Goal: Navigation & Orientation: Find specific page/section

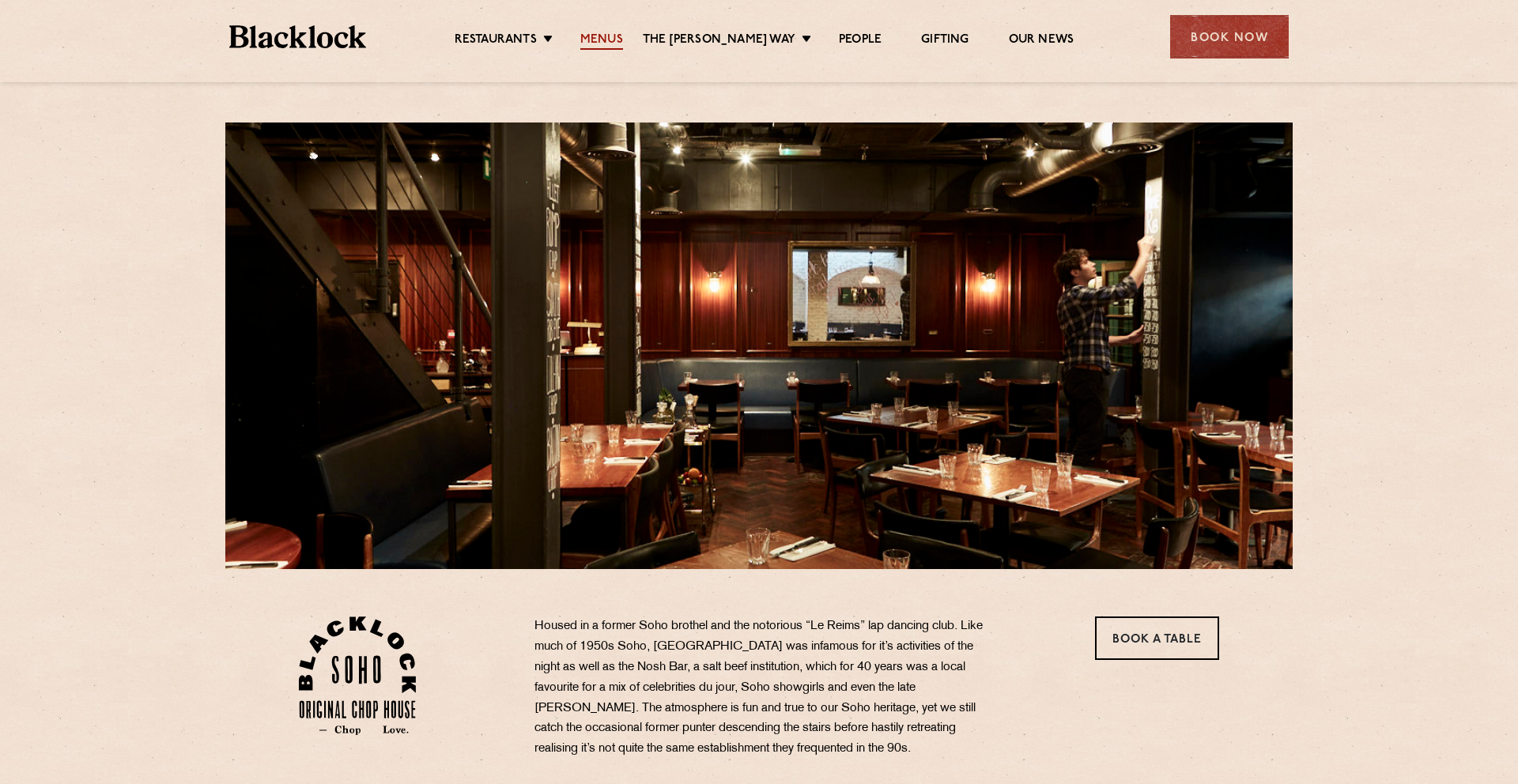
click at [606, 41] on link "Menus" at bounding box center [601, 41] width 42 height 17
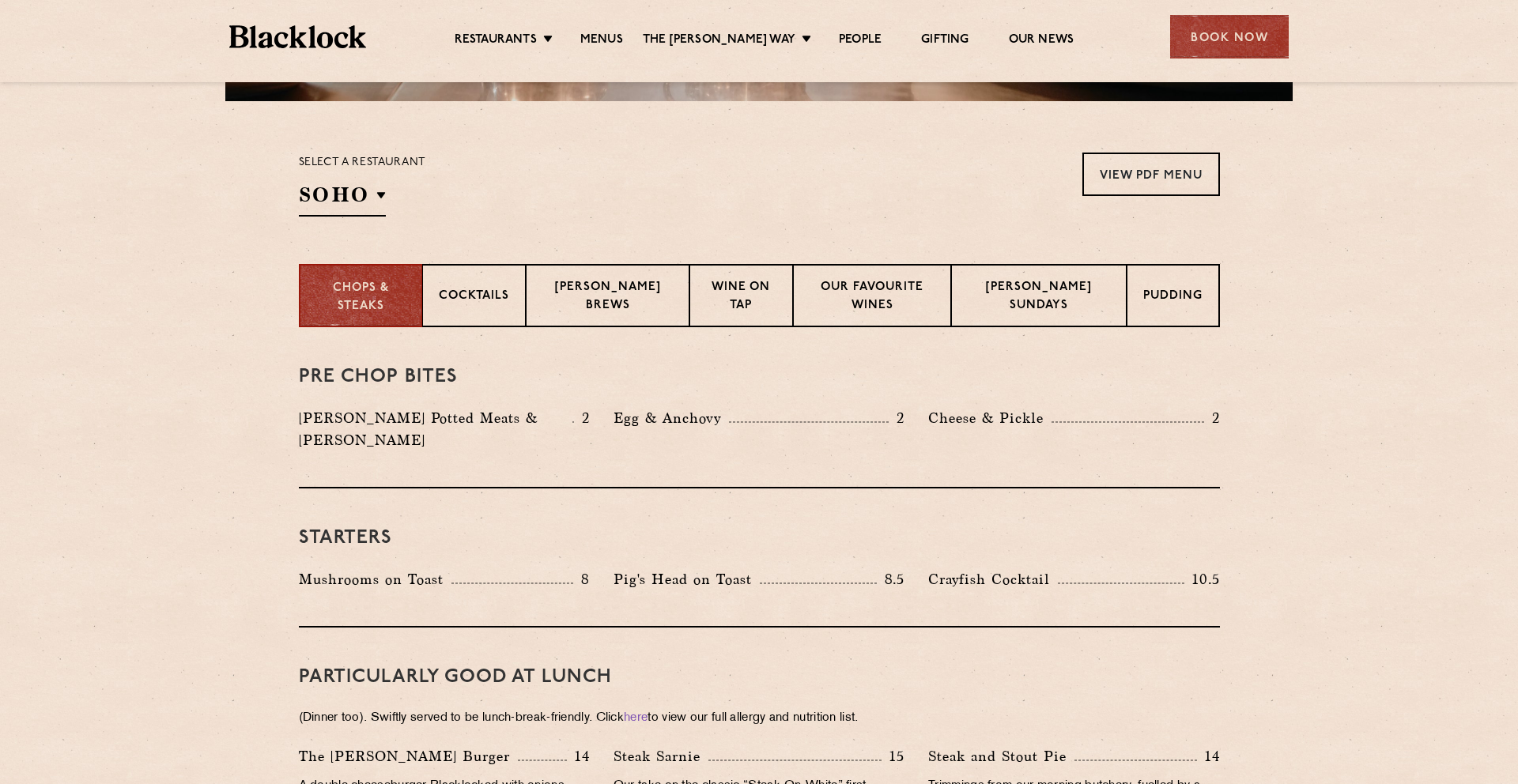
scroll to position [473, 0]
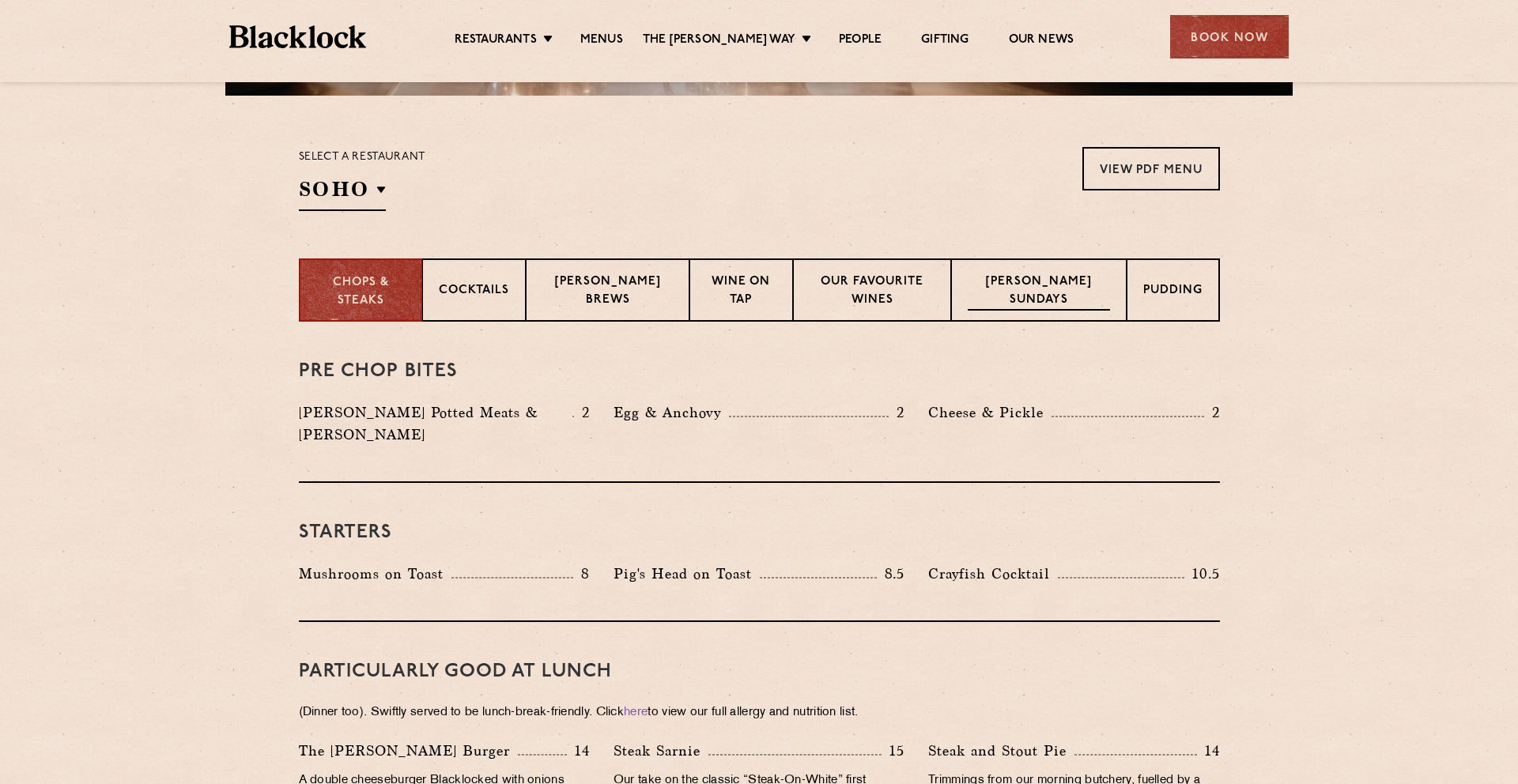
click at [1071, 287] on p "[PERSON_NAME] Sundays" at bounding box center [1038, 292] width 143 height 37
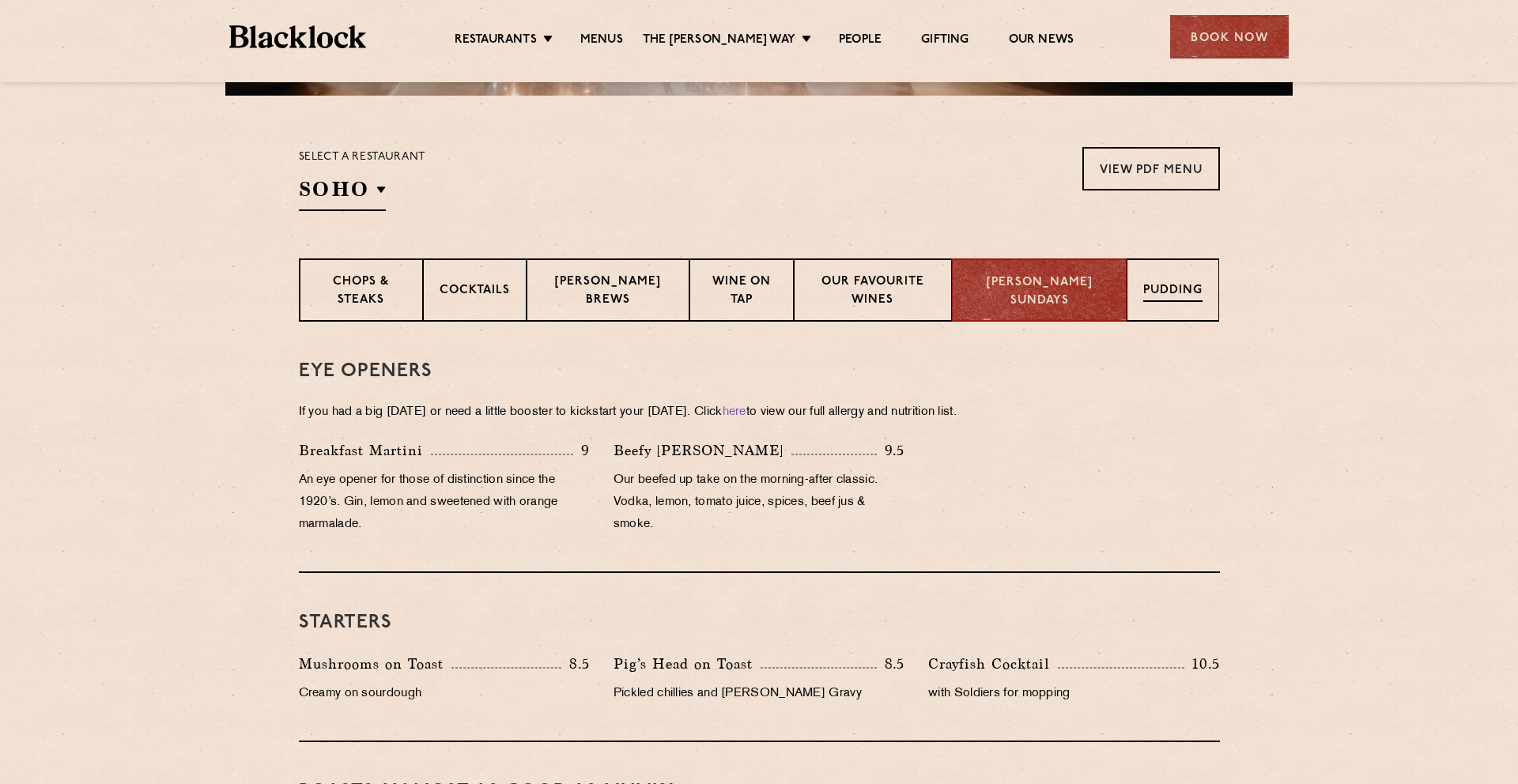
click at [1162, 283] on p "Pudding" at bounding box center [1172, 292] width 60 height 20
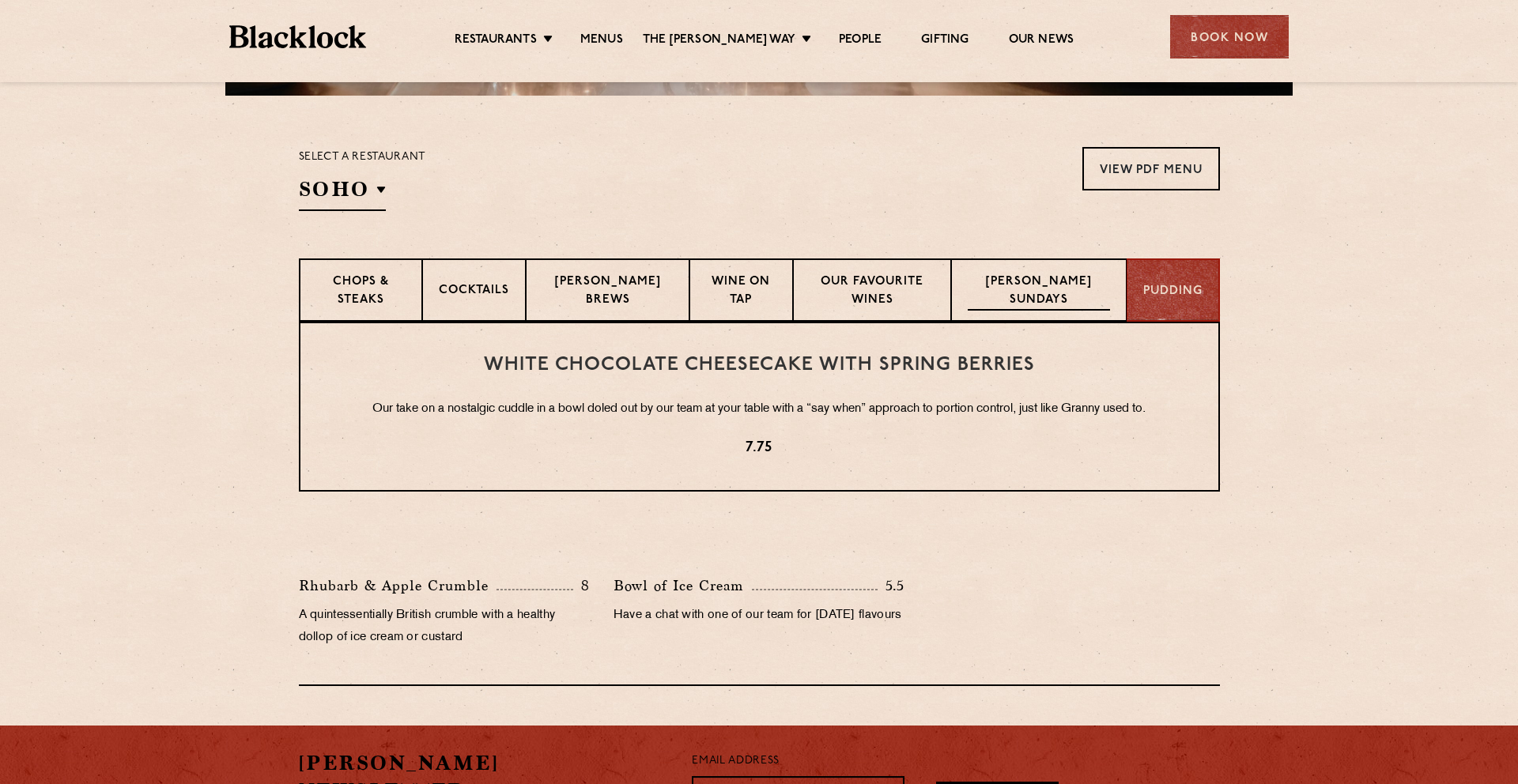
click at [1069, 291] on p "[PERSON_NAME] Sundays" at bounding box center [1038, 292] width 143 height 37
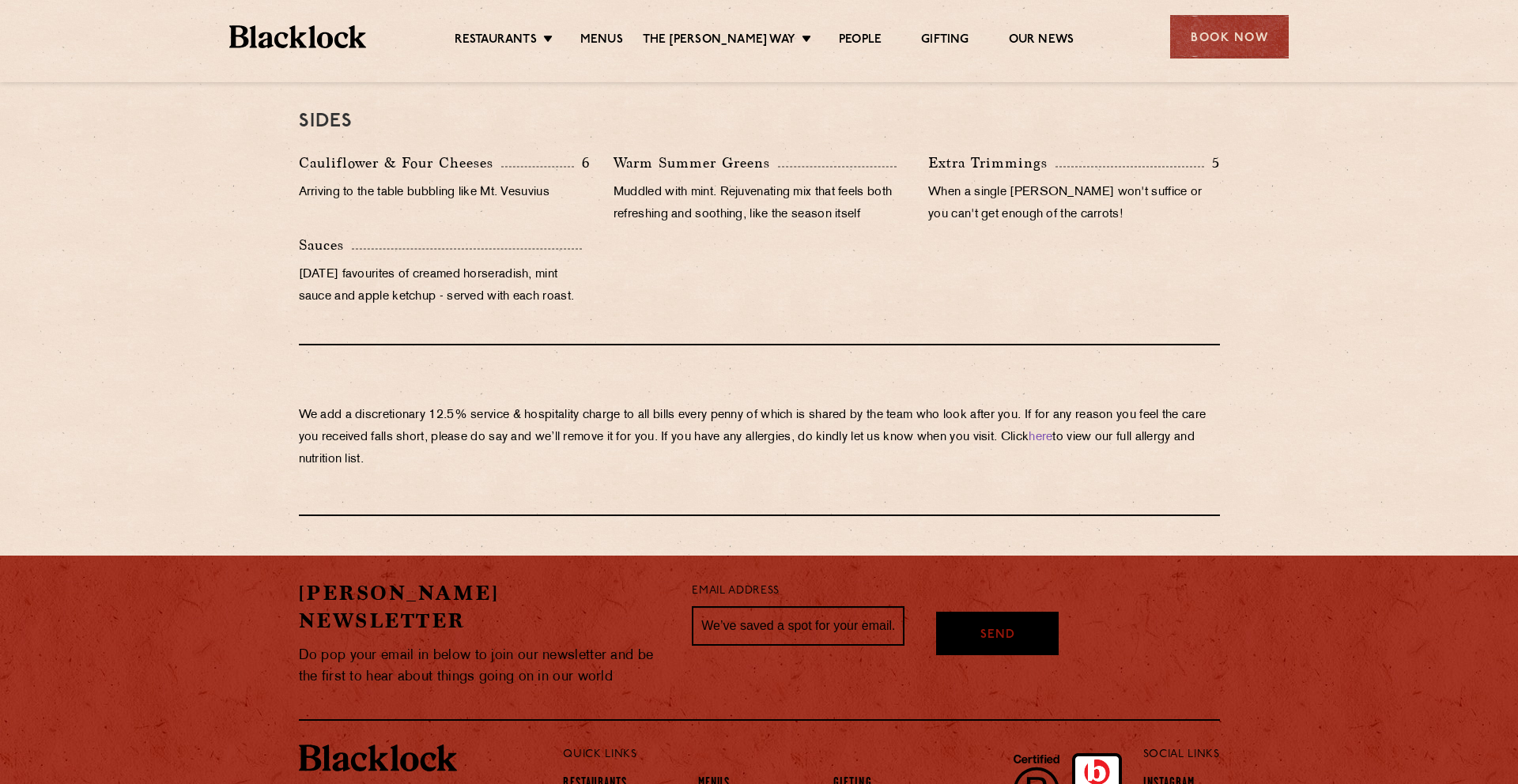
scroll to position [1684, 0]
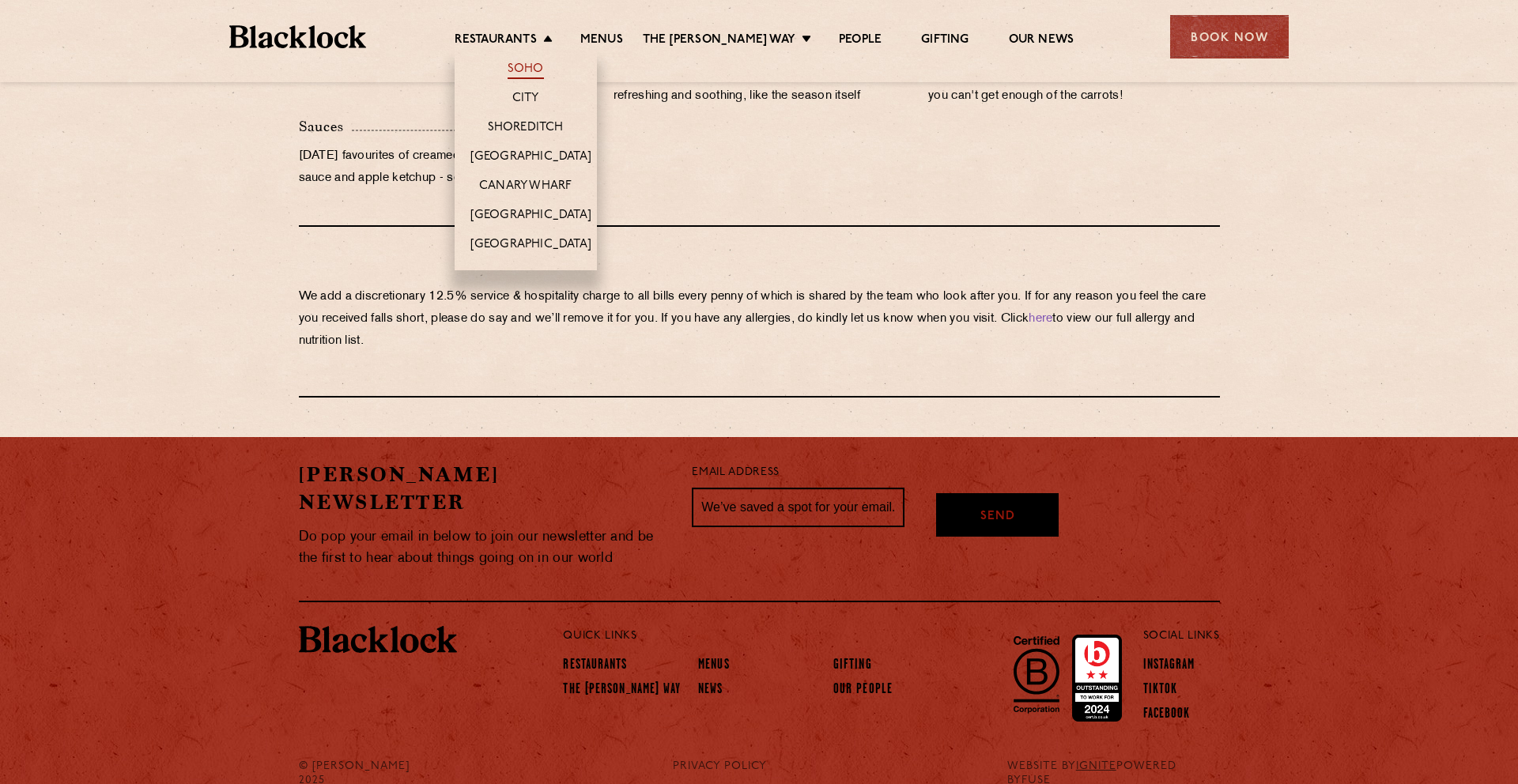
click at [538, 70] on link "Soho" at bounding box center [526, 70] width 36 height 17
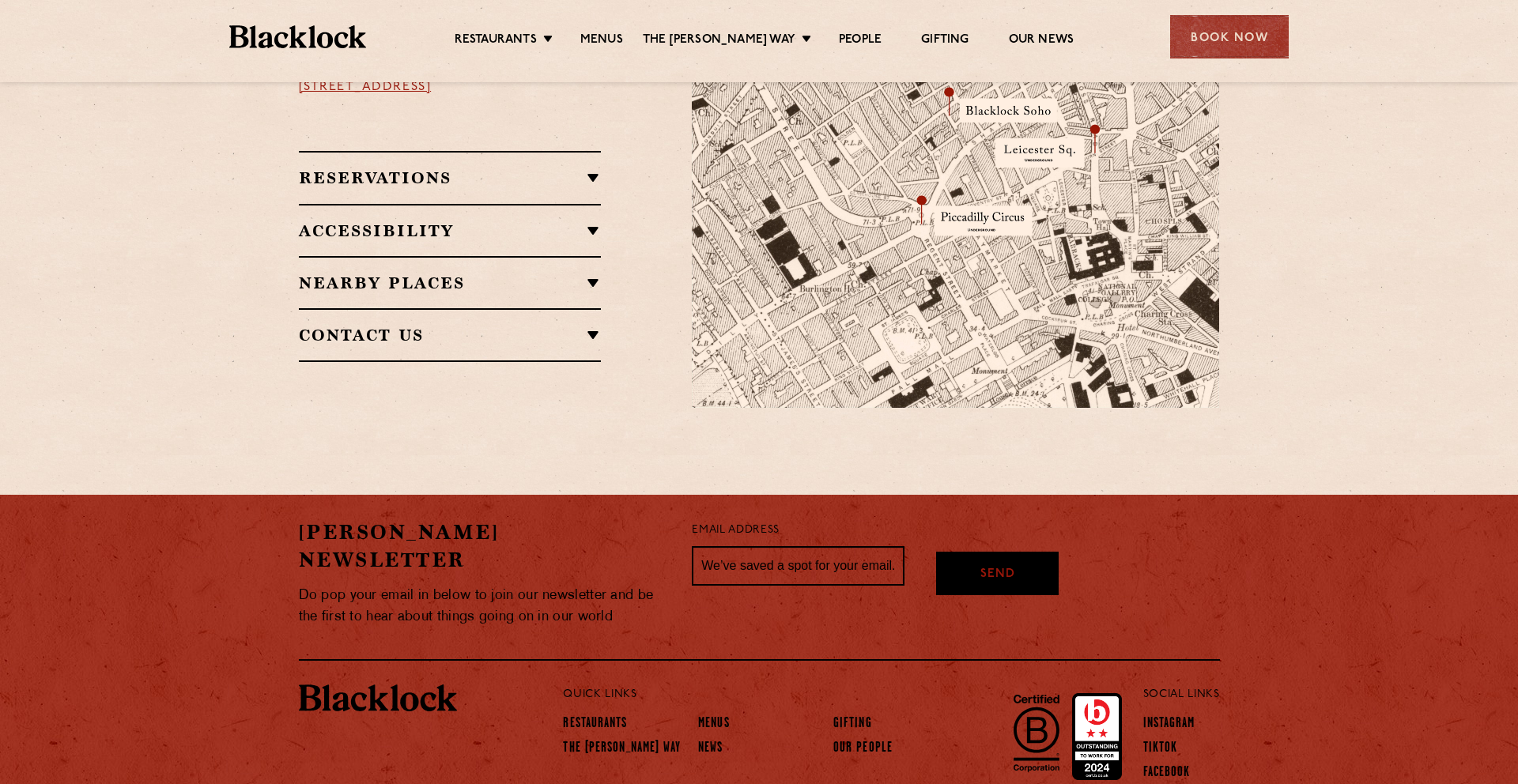
scroll to position [1087, 0]
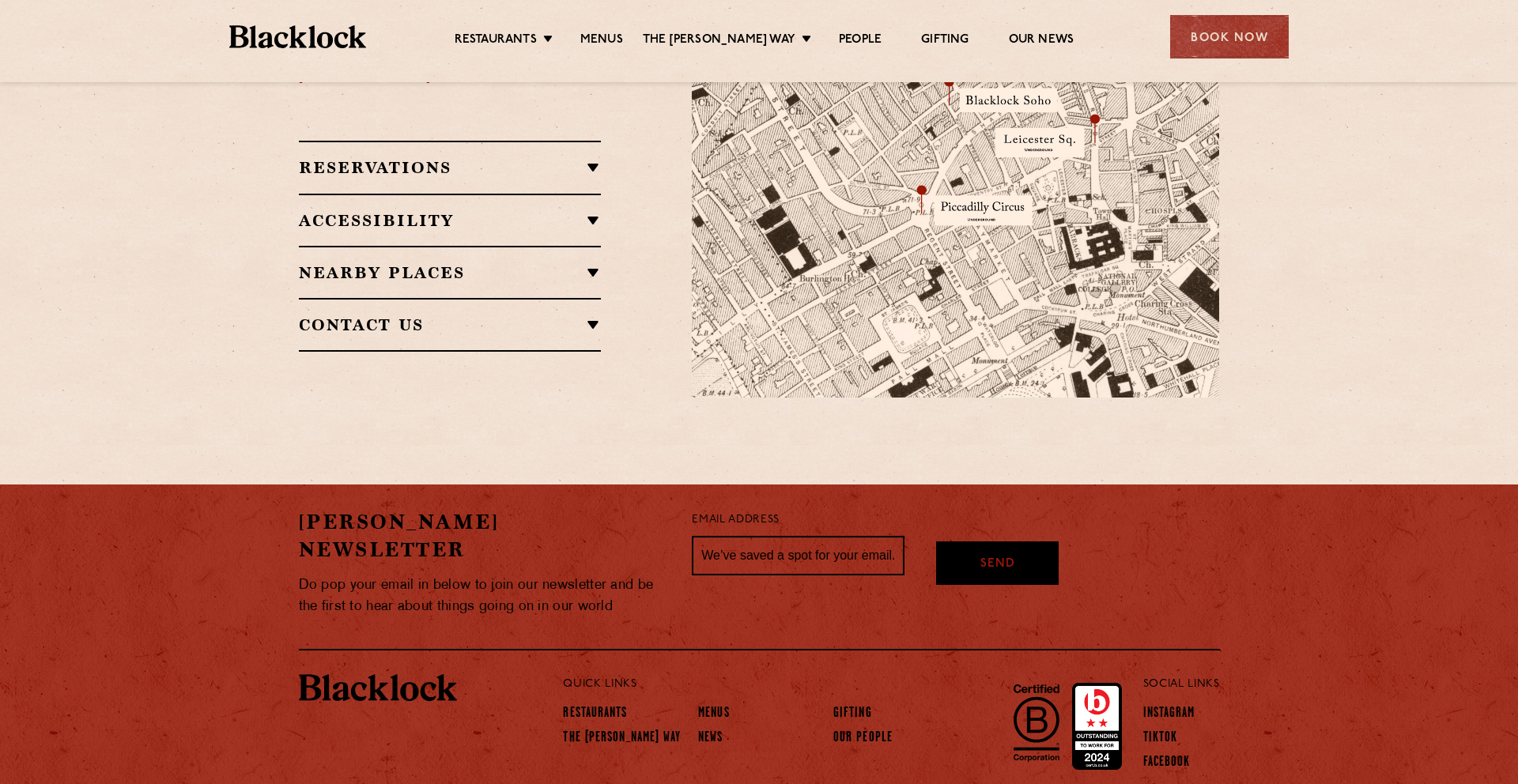
click at [581, 158] on h2 "Reservations" at bounding box center [450, 168] width 303 height 19
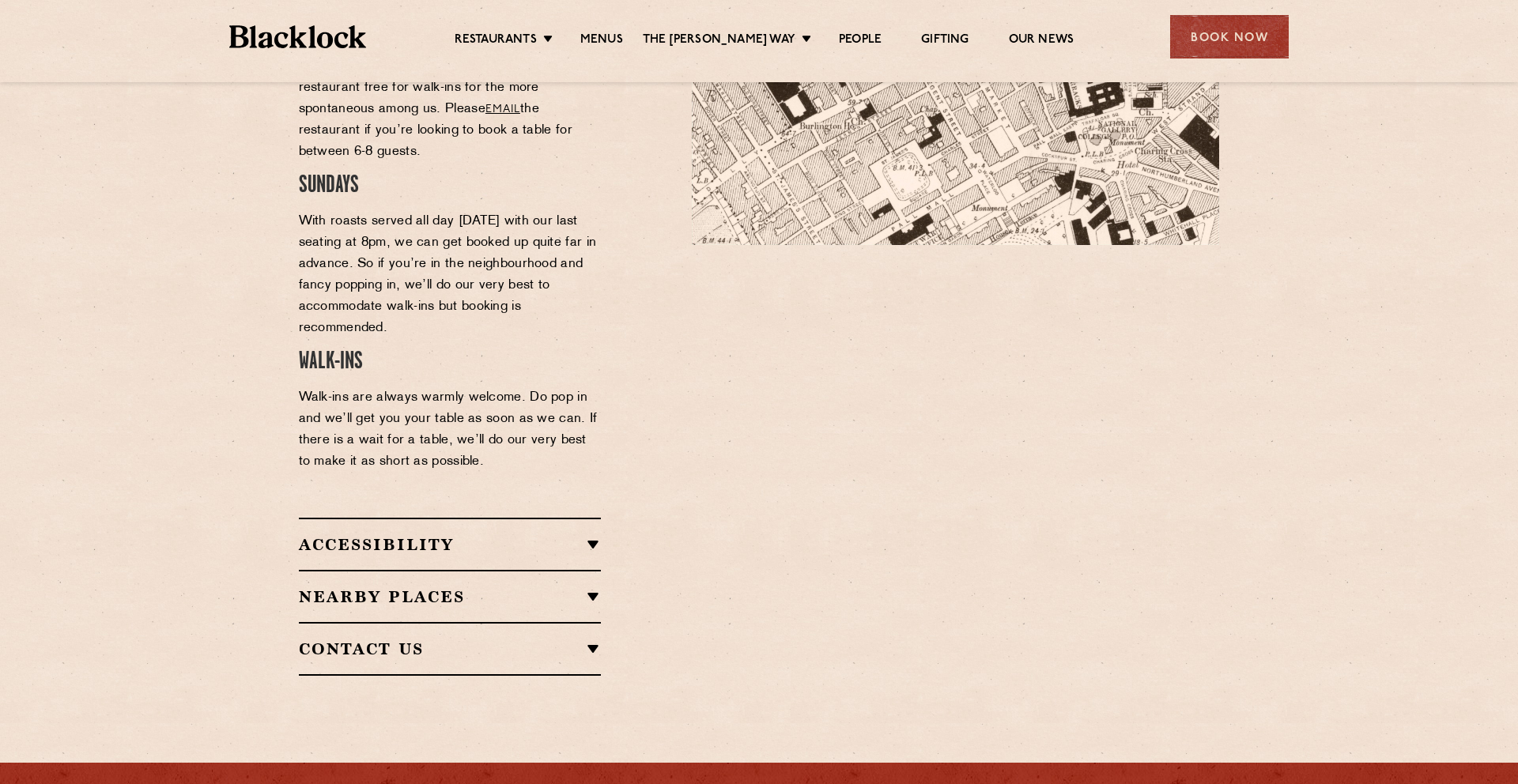
scroll to position [1242, 0]
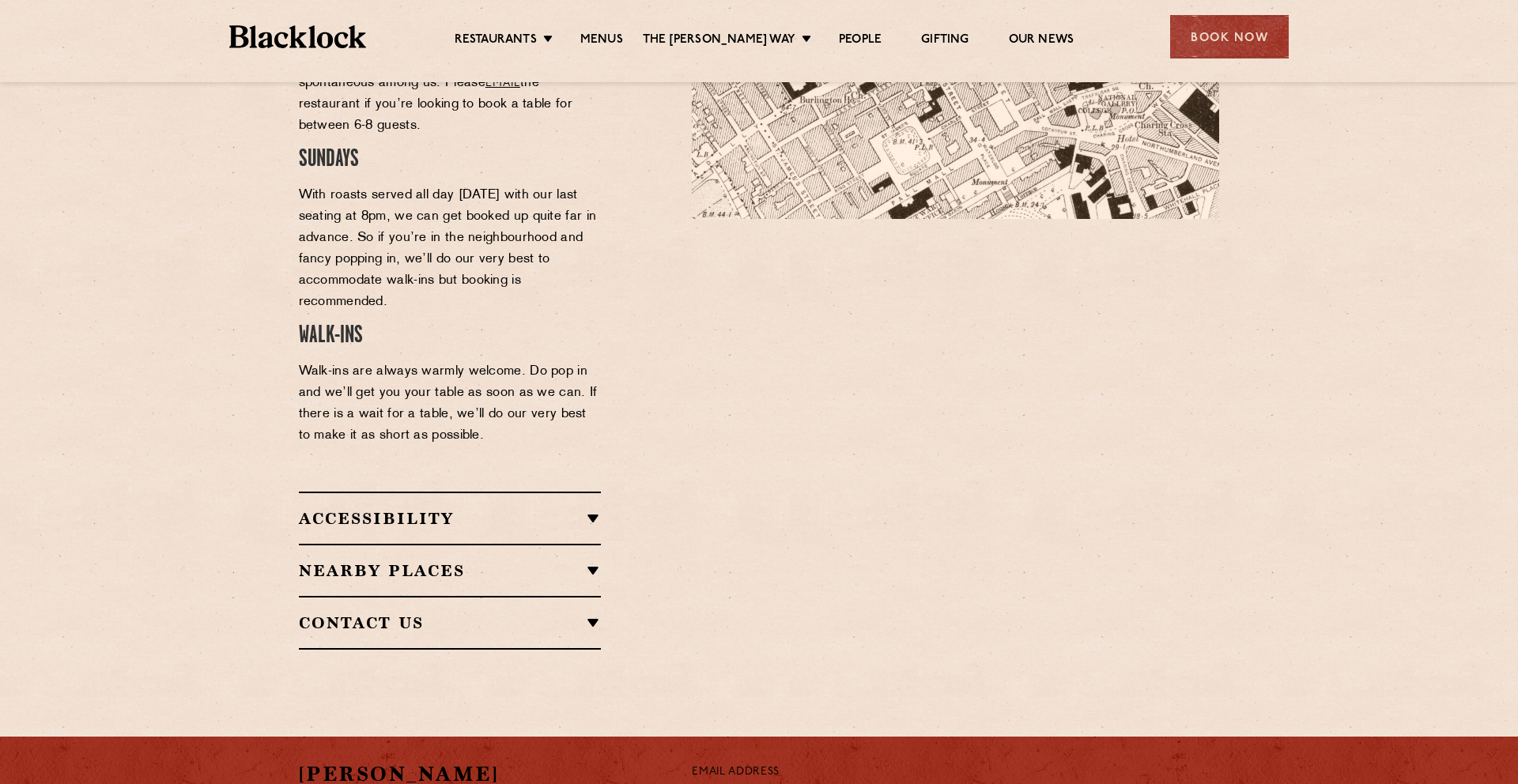
click at [585, 613] on h2 "Contact Us" at bounding box center [450, 623] width 303 height 19
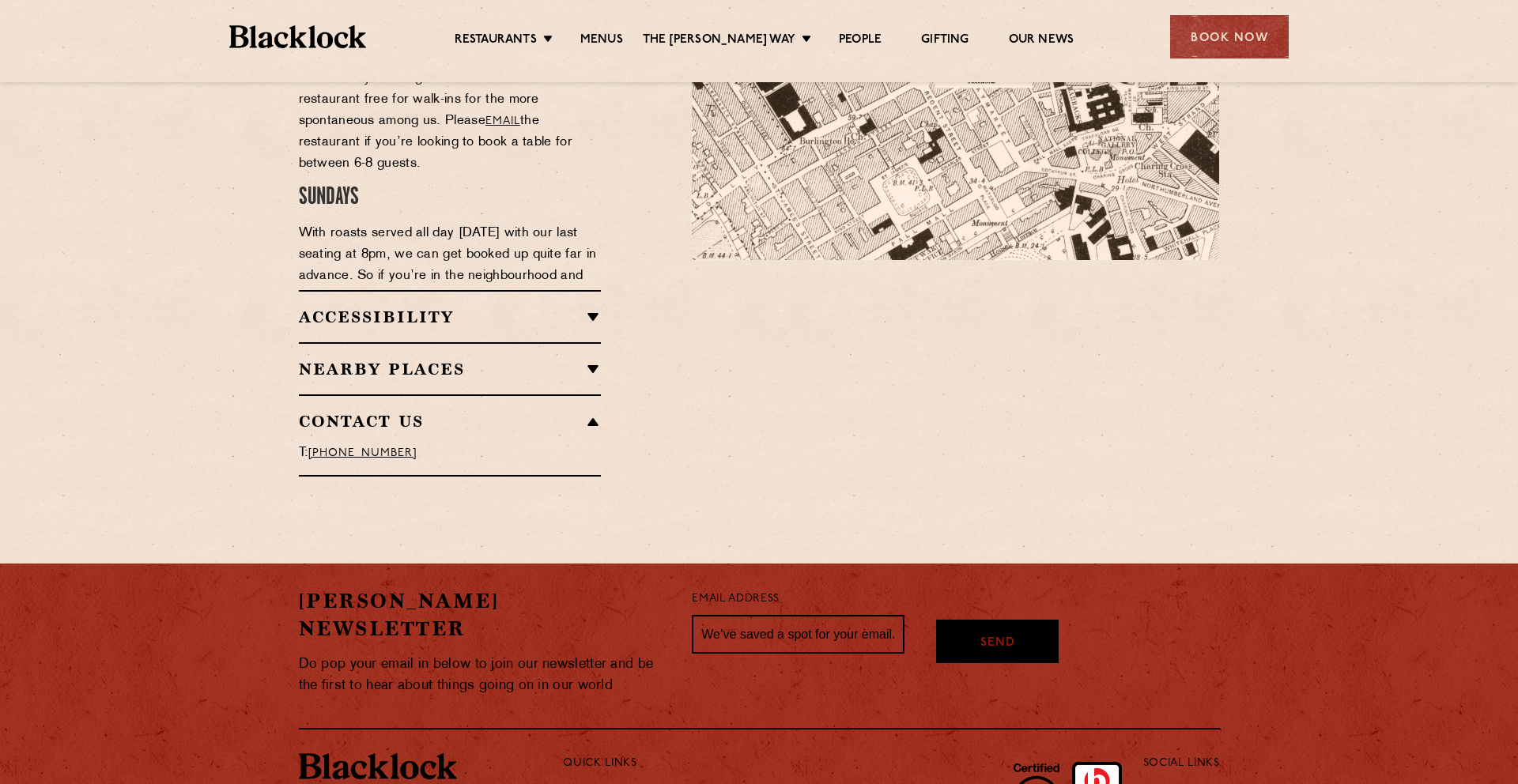
scroll to position [1135, 0]
